Goal: Information Seeking & Learning: Learn about a topic

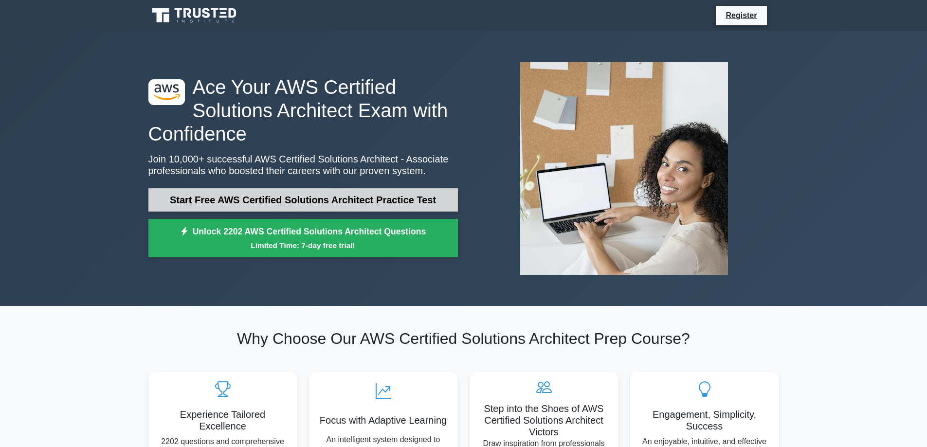
click at [401, 197] on link "Start Free AWS Certified Solutions Architect Practice Test" at bounding box center [303, 199] width 310 height 23
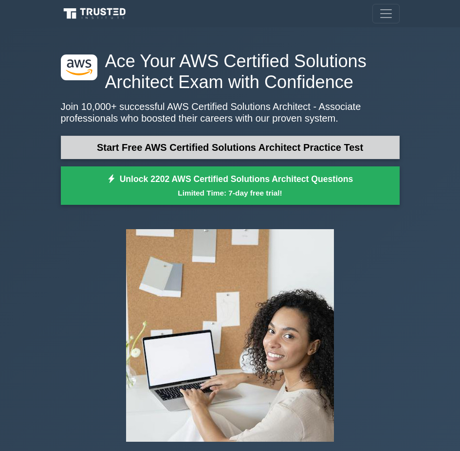
click at [286, 148] on link "Start Free AWS Certified Solutions Architect Practice Test" at bounding box center [230, 147] width 339 height 23
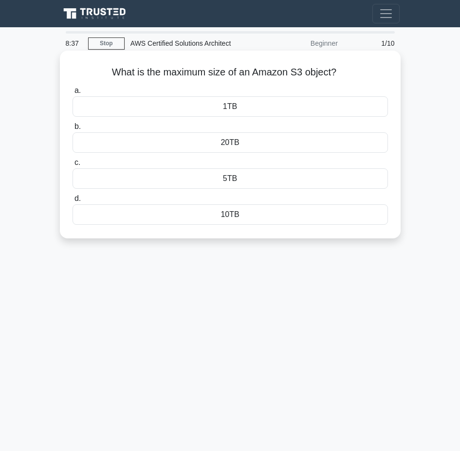
drag, startPoint x: 101, startPoint y: 68, endPoint x: 352, endPoint y: 225, distance: 296.0
click at [352, 225] on div "What is the maximum size of an Amazon S3 object? .spinner_0XTQ{transform-origin…" at bounding box center [230, 145] width 333 height 180
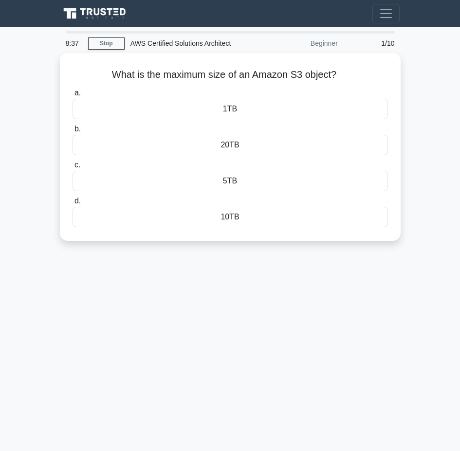
copy div "What is the maximum size of an Amazon S3 object? .spinner_0XTQ{transform-origin…"
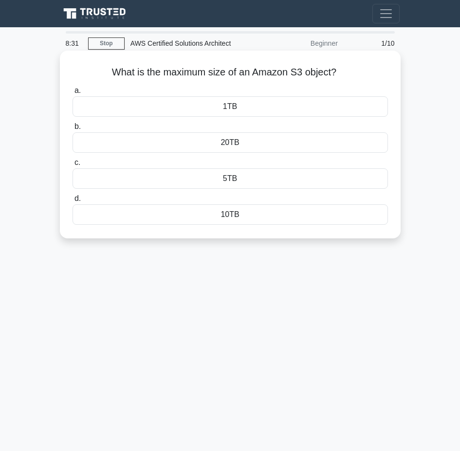
click at [240, 175] on div "5TB" at bounding box center [230, 178] width 315 height 20
click at [73, 166] on input "c. 5TB" at bounding box center [73, 163] width 0 height 6
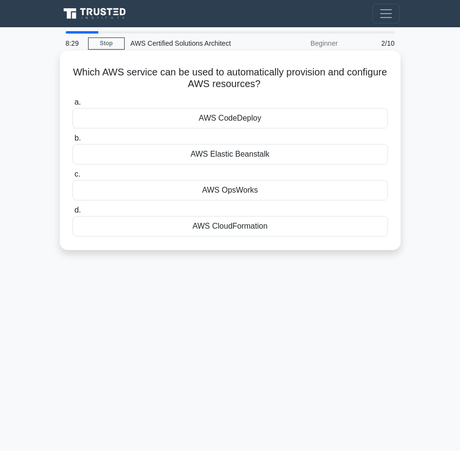
drag, startPoint x: 92, startPoint y: 65, endPoint x: 319, endPoint y: 245, distance: 289.6
click at [319, 245] on div "Which AWS service can be used to automatically provision and configure AWS reso…" at bounding box center [230, 151] width 333 height 192
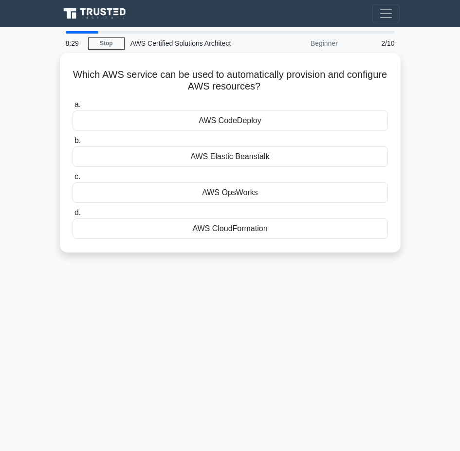
copy div "Which AWS service can be used to automatically provision and configure AWS reso…"
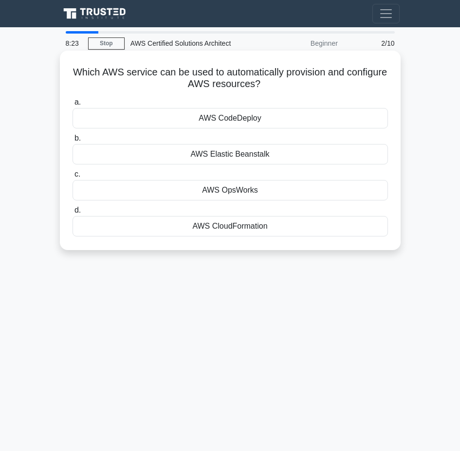
click at [213, 231] on div "AWS CloudFormation" at bounding box center [230, 226] width 315 height 20
click at [73, 214] on input "d. AWS CloudFormation" at bounding box center [73, 210] width 0 height 6
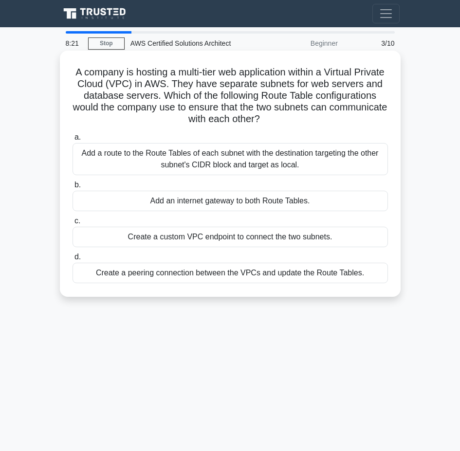
drag, startPoint x: 82, startPoint y: 65, endPoint x: 372, endPoint y: 288, distance: 365.8
click at [372, 288] on div "A company is hosting a multi-tier web application within a Virtual Private Clou…" at bounding box center [230, 174] width 333 height 239
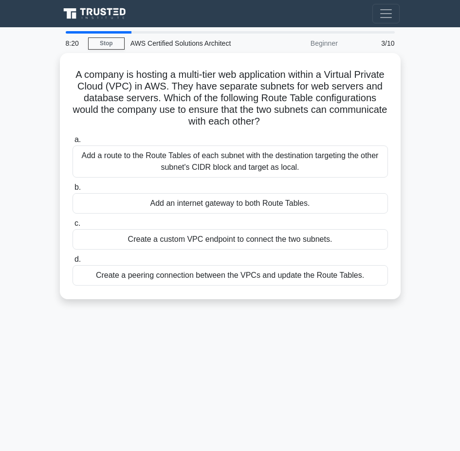
copy div "A company is hosting a multi-tier web application within a Virtual Private Clou…"
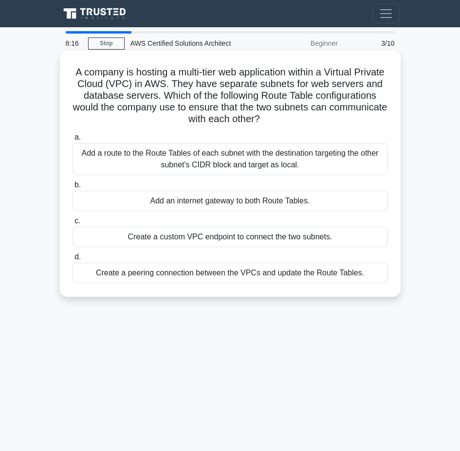
click at [180, 158] on div "Add a route to the Route Tables of each subnet with the destination targeting t…" at bounding box center [230, 159] width 315 height 32
click at [73, 141] on input "a. Add a route to the Route Tables of each subnet with the destination targetin…" at bounding box center [73, 137] width 0 height 6
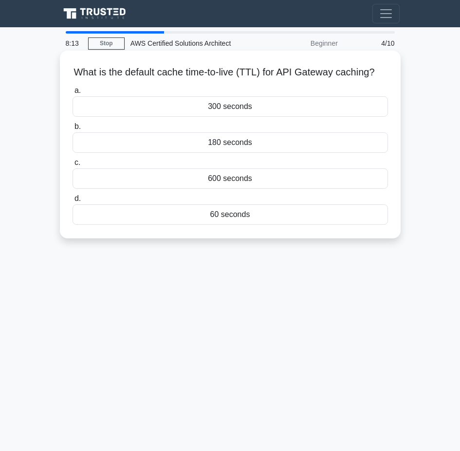
drag, startPoint x: 73, startPoint y: 69, endPoint x: 347, endPoint y: 247, distance: 327.2
click at [347, 239] on div "What is the default cache time-to-live (TTL) for API Gateway caching? .spinner_…" at bounding box center [230, 145] width 341 height 188
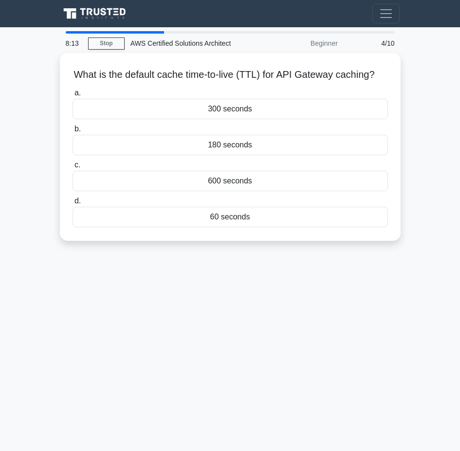
copy div "What is the default cache time-to-live (TTL) for API Gateway caching? .spinner_…"
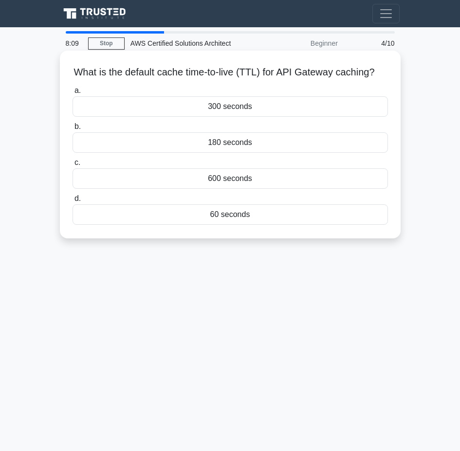
click at [214, 116] on div "300 seconds" at bounding box center [230, 106] width 315 height 20
click at [73, 94] on input "a. 300 seconds" at bounding box center [73, 91] width 0 height 6
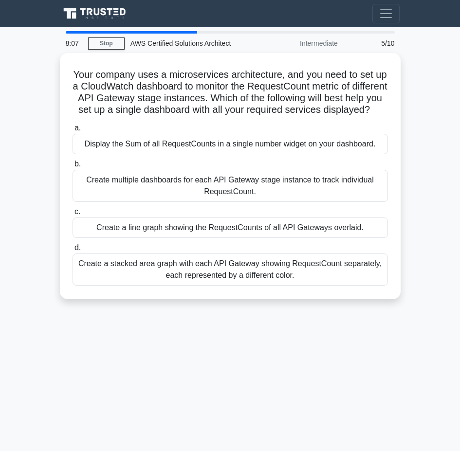
drag, startPoint x: 75, startPoint y: 64, endPoint x: 323, endPoint y: 316, distance: 353.9
click at [323, 311] on div "Your company uses a microservices architecture, and you need to set up a CloudW…" at bounding box center [230, 182] width 351 height 258
copy div "Your company uses a microservices architecture, and you need to set up a CloudW…"
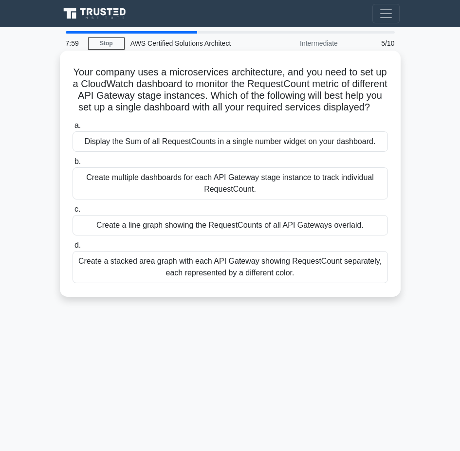
click at [211, 275] on div "Create a stacked area graph with each API Gateway showing RequestCount separate…" at bounding box center [230, 267] width 315 height 32
click at [73, 249] on input "d. Create a stacked area graph with each API Gateway showing RequestCount separ…" at bounding box center [73, 245] width 0 height 6
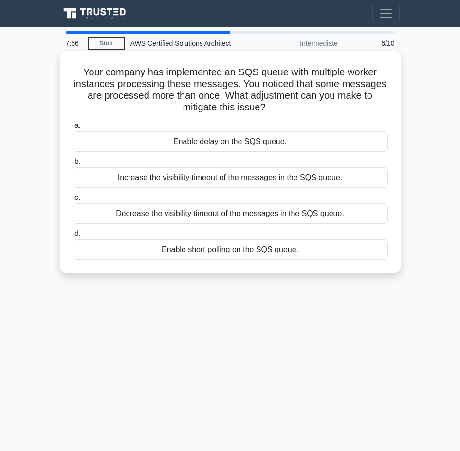
drag, startPoint x: 74, startPoint y: 68, endPoint x: 365, endPoint y: 267, distance: 353.4
click at [365, 267] on div "Your company has implemented an SQS queue with multiple worker instances proces…" at bounding box center [230, 162] width 333 height 215
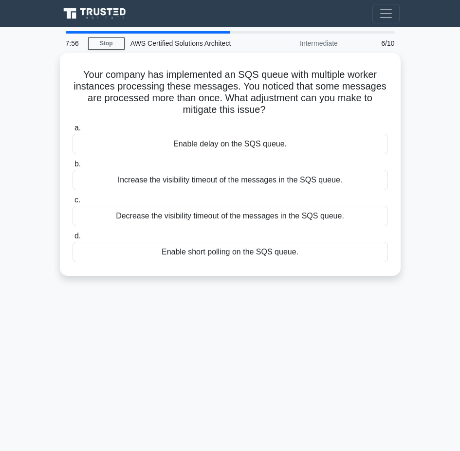
copy div "Your company has implemented an SQS queue with multiple worker instances proces…"
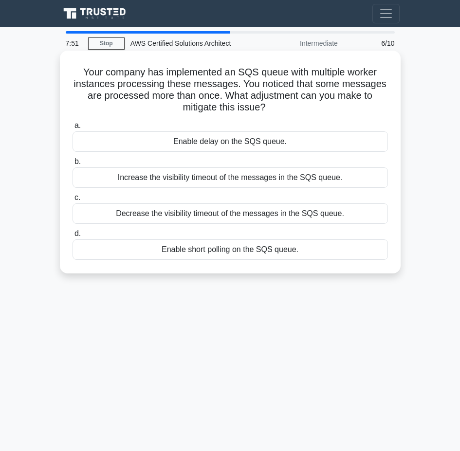
click at [174, 176] on div "Increase the visibility timeout of the messages in the SQS queue." at bounding box center [230, 177] width 315 height 20
click at [73, 165] on input "b. Increase the visibility timeout of the messages in the SQS queue." at bounding box center [73, 162] width 0 height 6
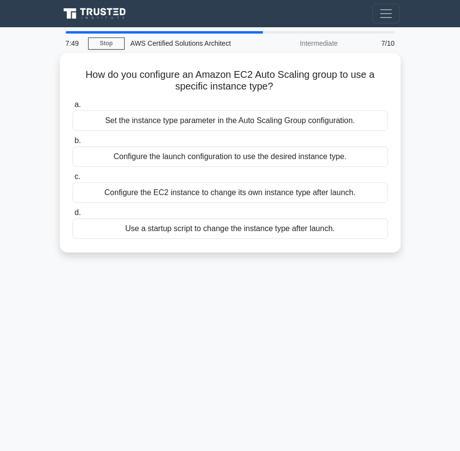
drag, startPoint x: 74, startPoint y: 69, endPoint x: 387, endPoint y: 253, distance: 362.7
click at [387, 253] on div "How do you configure an Amazon EC2 Auto Scaling group to use a specific instanc…" at bounding box center [230, 153] width 341 height 200
copy div "How do you configure an Amazon EC2 Auto Scaling group to use a specific instanc…"
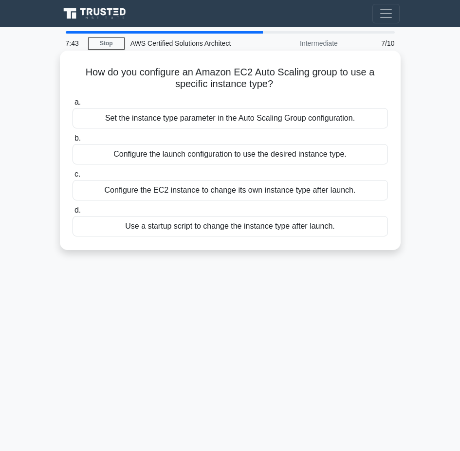
click at [324, 158] on div "Configure the launch configuration to use the desired instance type." at bounding box center [230, 154] width 315 height 20
click at [73, 142] on input "b. Configure the launch configuration to use the desired instance type." at bounding box center [73, 138] width 0 height 6
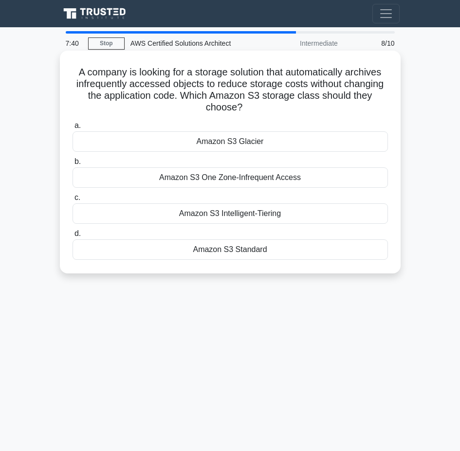
drag, startPoint x: 67, startPoint y: 67, endPoint x: 334, endPoint y: 260, distance: 329.8
click at [334, 260] on div "A company is looking for a storage solution that automatically archives infrequ…" at bounding box center [230, 162] width 333 height 215
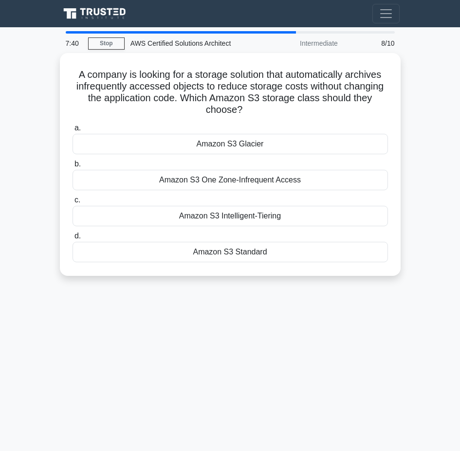
copy div "A company is looking for a storage solution that automatically archives infrequ…"
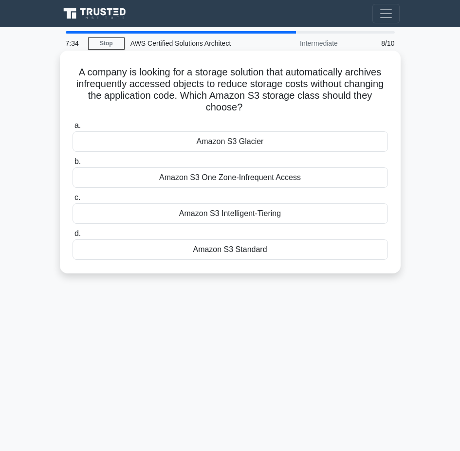
click at [245, 216] on div "Amazon S3 Intelligent-Tiering" at bounding box center [230, 213] width 315 height 20
click at [73, 201] on input "c. Amazon S3 Intelligent-Tiering" at bounding box center [73, 198] width 0 height 6
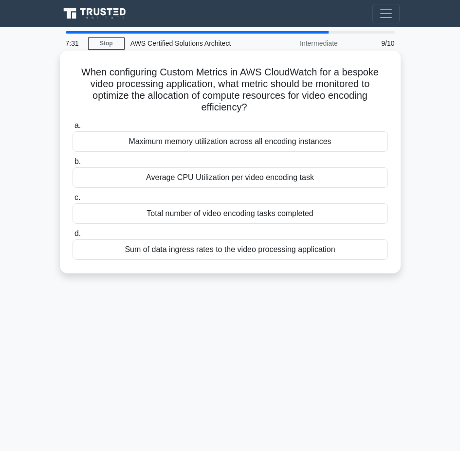
drag, startPoint x: 73, startPoint y: 72, endPoint x: 345, endPoint y: 255, distance: 328.0
click at [345, 255] on div "When configuring Custom Metrics in AWS CloudWatch for a bespoke video processin…" at bounding box center [230, 162] width 333 height 215
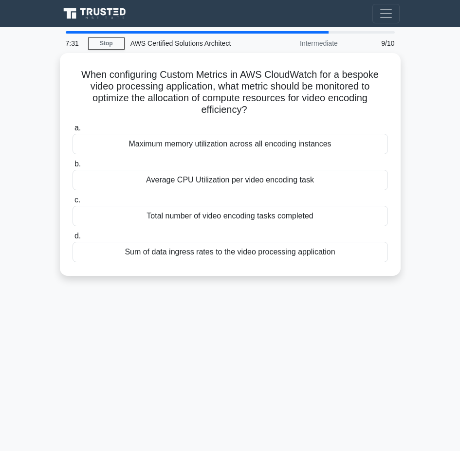
copy div "When configuring Custom Metrics in AWS CloudWatch for a bespoke video processin…"
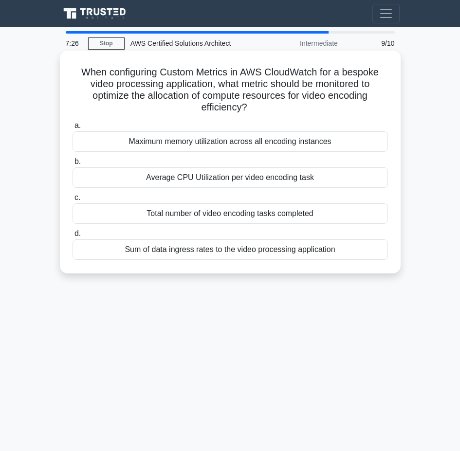
click at [176, 180] on div "Average CPU Utilization per video encoding task" at bounding box center [230, 177] width 315 height 20
click at [73, 165] on input "b. Average CPU Utilization per video encoding task" at bounding box center [73, 162] width 0 height 6
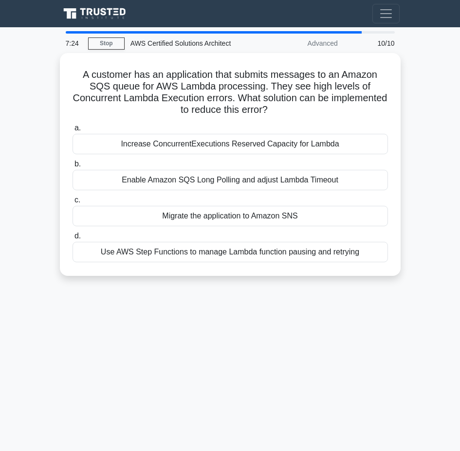
drag, startPoint x: 73, startPoint y: 71, endPoint x: 398, endPoint y: 286, distance: 390.2
click at [398, 286] on div "A customer has an application that submits messages to an Amazon SQS queue for …" at bounding box center [230, 170] width 351 height 235
copy div "A customer has an application that submits messages to an Amazon SQS queue for …"
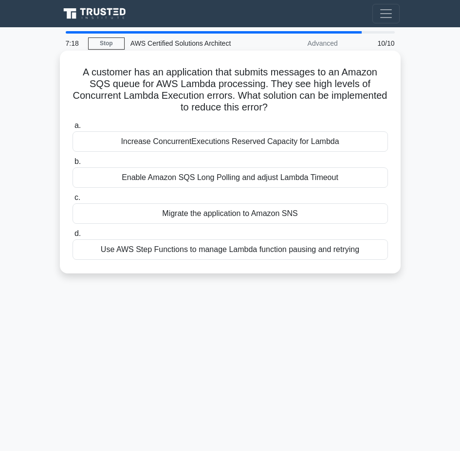
click at [206, 144] on div "Increase ConcurrentExecutions Reserved Capacity for Lambda" at bounding box center [230, 141] width 315 height 20
click at [73, 129] on input "a. Increase ConcurrentExecutions Reserved Capacity for Lambda" at bounding box center [73, 126] width 0 height 6
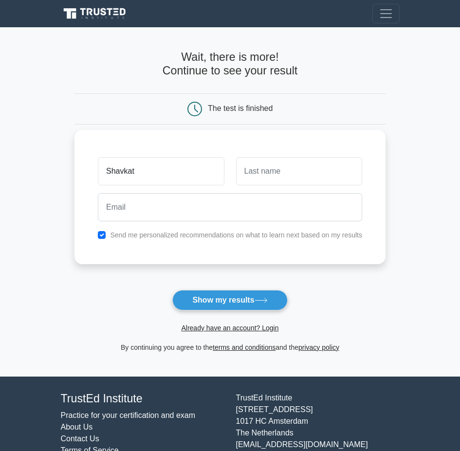
type input "Shavkat"
type input "Okilov"
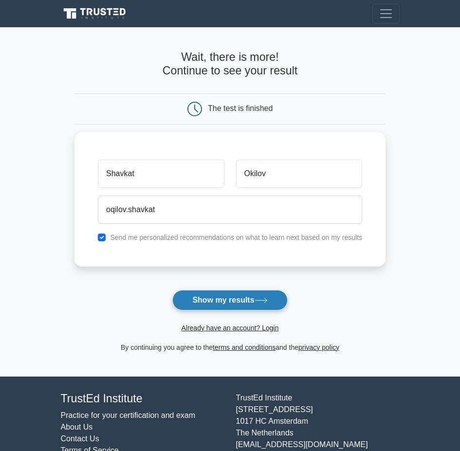
scroll to position [1, 0]
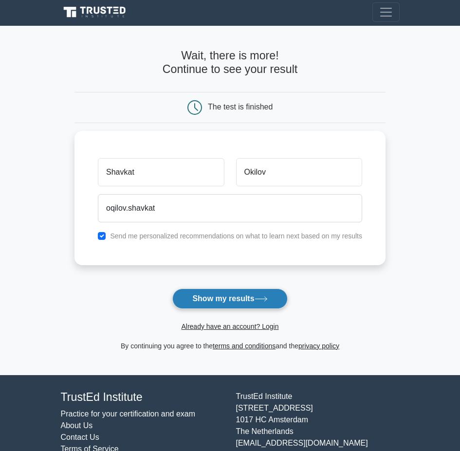
drag, startPoint x: 205, startPoint y: 307, endPoint x: 183, endPoint y: 301, distance: 23.0
drag, startPoint x: 183, startPoint y: 301, endPoint x: 78, endPoint y: 283, distance: 105.7
click at [69, 289] on main "Wait, there is more! Continue to see your result The test is finished Shavkat" at bounding box center [230, 201] width 460 height 350
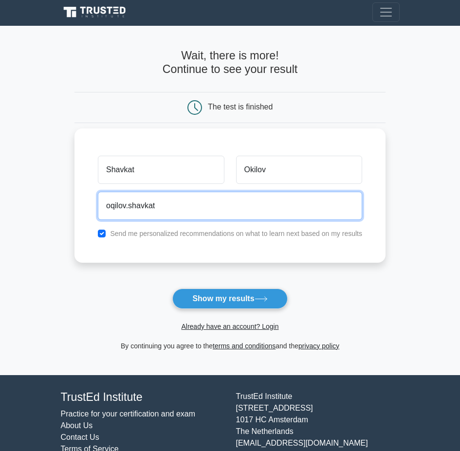
click at [169, 206] on input "oqilov.shavkat" at bounding box center [230, 206] width 264 height 28
type input "oqilov.shavkat1@gmail.com"
click at [172, 289] on button "Show my results" at bounding box center [229, 299] width 115 height 20
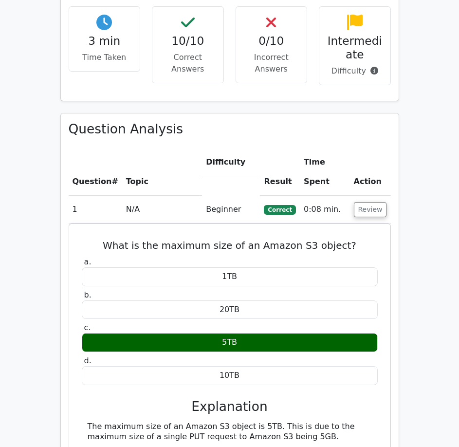
scroll to position [682, 0]
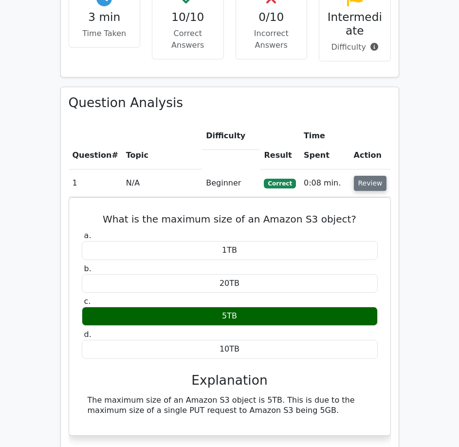
click at [372, 176] on button "Review" at bounding box center [370, 183] width 33 height 15
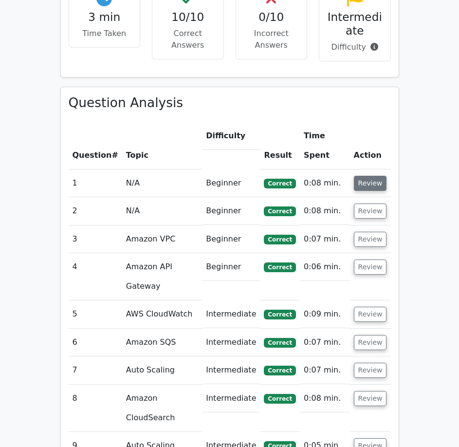
click at [372, 176] on button "Review" at bounding box center [370, 183] width 33 height 15
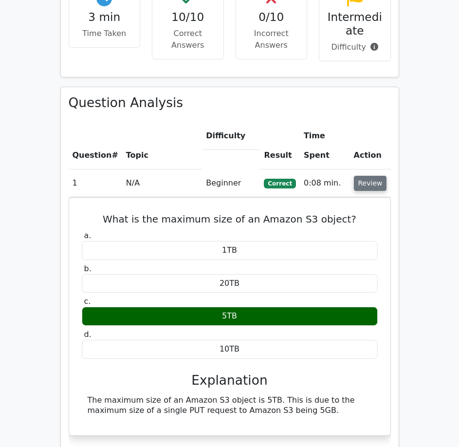
click at [372, 176] on button "Review" at bounding box center [370, 183] width 33 height 15
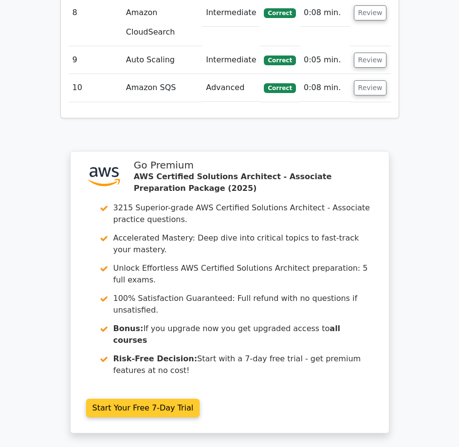
scroll to position [1022, 0]
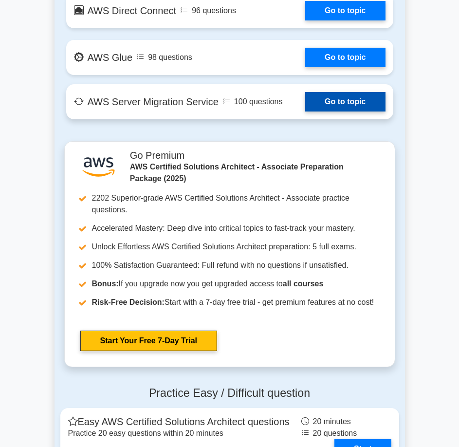
scroll to position [1774, 0]
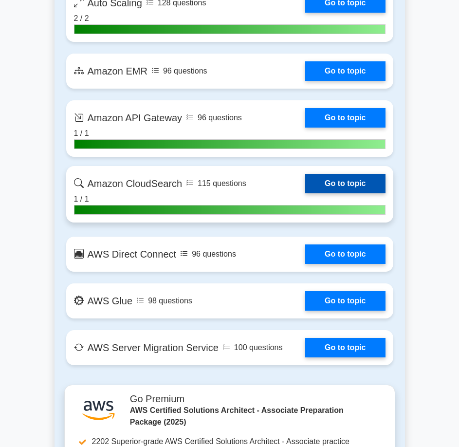
click at [342, 181] on link "Go to topic" at bounding box center [345, 183] width 80 height 19
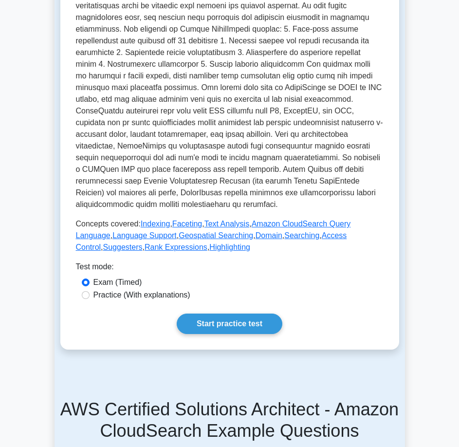
scroll to position [292, 0]
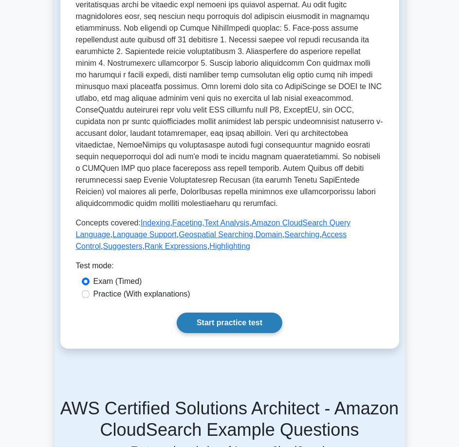
click at [235, 313] on link "Start practice test" at bounding box center [230, 323] width 106 height 20
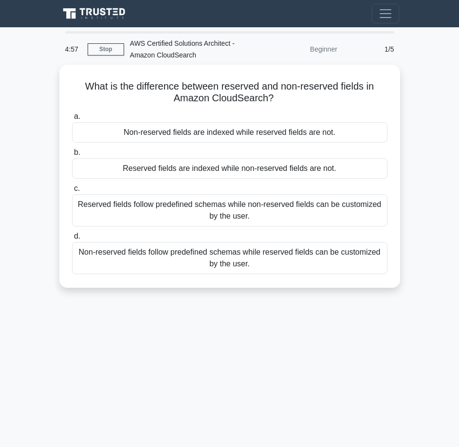
drag, startPoint x: 77, startPoint y: 79, endPoint x: 414, endPoint y: 281, distance: 392.8
click at [414, 281] on main "4:57 Stop AWS Certified Solutions Architect - Amazon CloudSearch Beginner 1/5 W…" at bounding box center [229, 274] width 459 height 495
copy div "What is the difference between reserved and non-reserved fields in Amazon Cloud…"
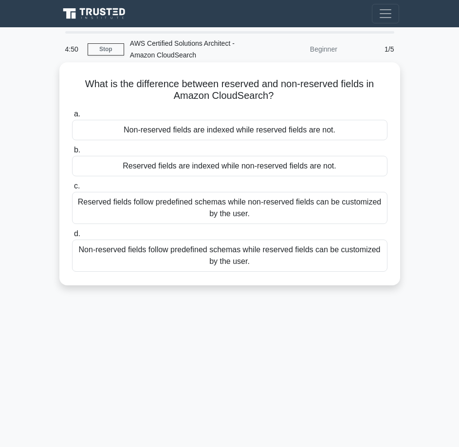
click at [174, 204] on div "Reserved fields follow predefined schemas while non-reserved fields can be cust…" at bounding box center [229, 208] width 315 height 32
click at [72, 189] on input "c. Reserved fields follow predefined schemas while non-reserved fields can be c…" at bounding box center [72, 186] width 0 height 6
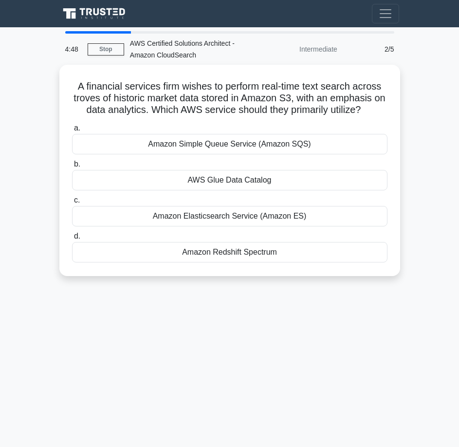
drag, startPoint x: 53, startPoint y: 40, endPoint x: 352, endPoint y: 277, distance: 381.5
click at [352, 277] on main "4:48 Stop AWS Certified Solutions Architect - Amazon CloudSearch Intermediate 2…" at bounding box center [229, 274] width 459 height 495
copy div "4:48 Stop AWS Certified Solutions Architect - Amazon CloudSearch Intermediate 2…"
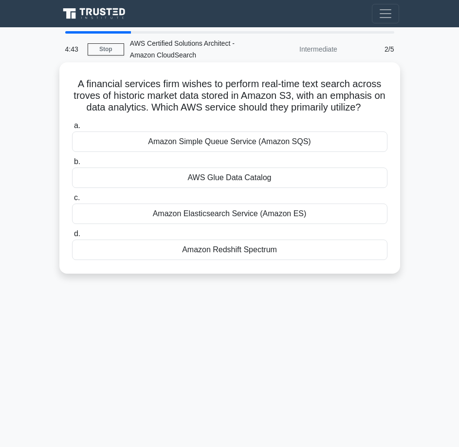
click at [271, 212] on div "Amazon Elasticsearch Service (Amazon ES)" at bounding box center [229, 213] width 315 height 20
click at [72, 201] on input "c. Amazon Elasticsearch Service (Amazon ES)" at bounding box center [72, 198] width 0 height 6
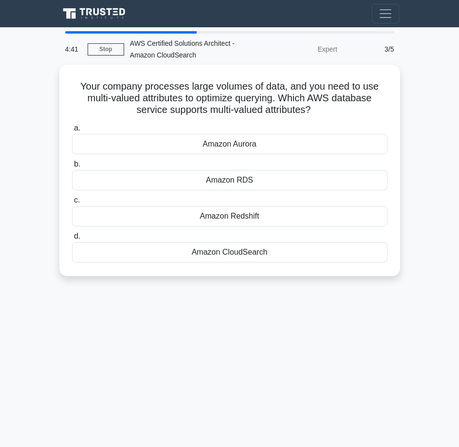
click at [114, 56] on div "4:41 Stop AWS Certified Solutions Architect - Amazon CloudSearch Expert 3/5" at bounding box center [229, 49] width 341 height 31
